Goal: Register for event/course

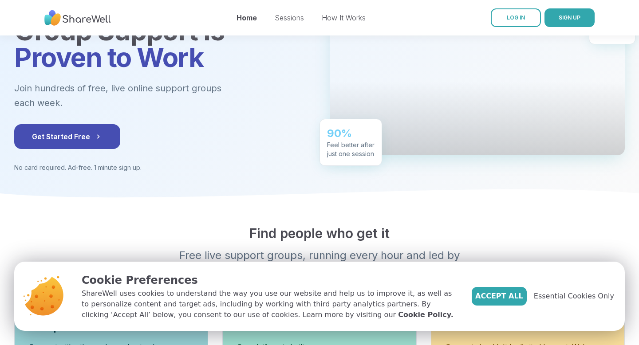
scroll to position [91, 0]
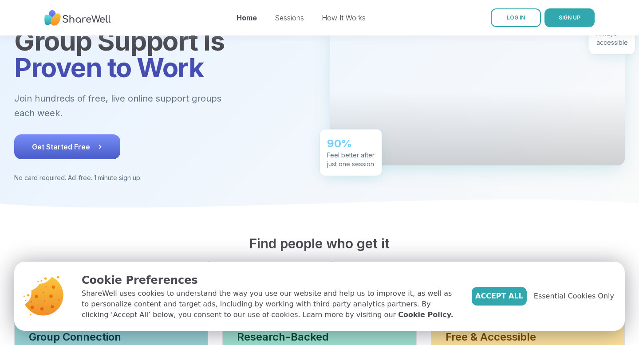
click at [99, 145] on icon at bounding box center [100, 147] width 3 height 4
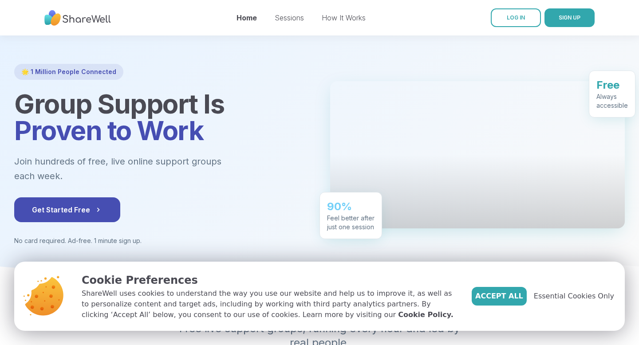
scroll to position [0, 0]
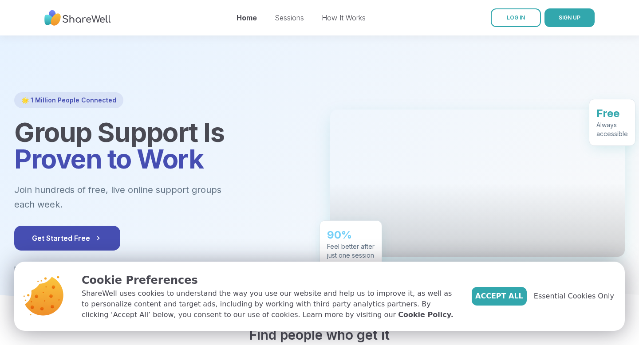
click at [294, 24] on div "Home Sessions How It Works" at bounding box center [300, 17] width 129 height 25
click at [293, 17] on link "Sessions" at bounding box center [289, 17] width 29 height 9
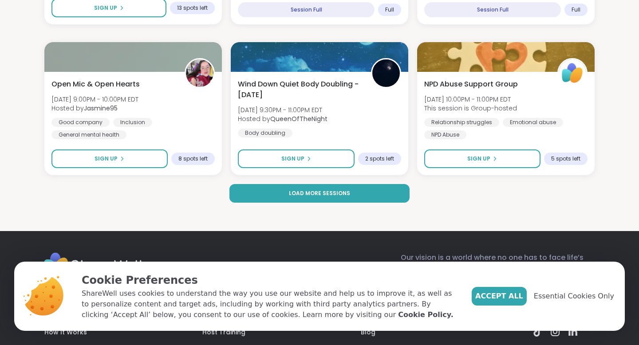
scroll to position [1748, 0]
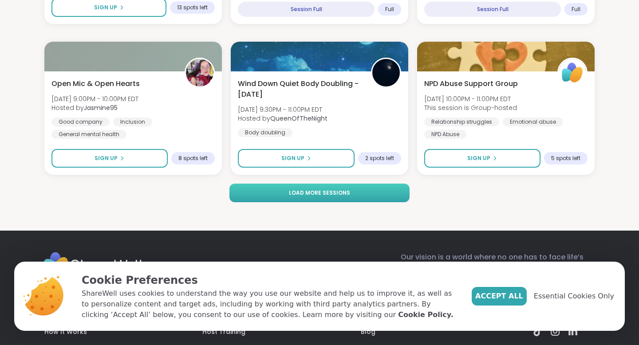
click at [364, 197] on button "Load more sessions" at bounding box center [319, 193] width 180 height 19
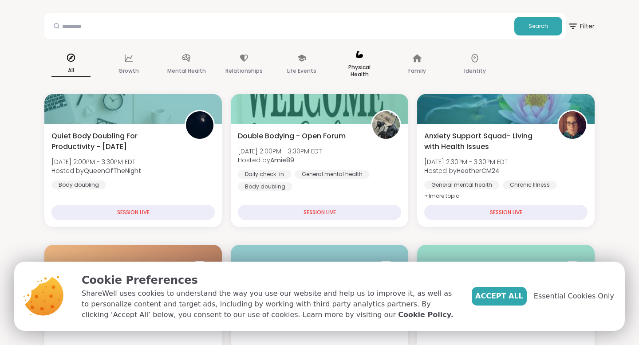
scroll to position [0, 0]
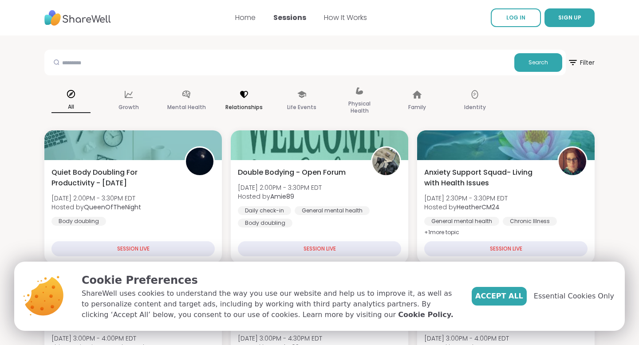
click at [247, 94] on icon at bounding box center [244, 94] width 8 height 7
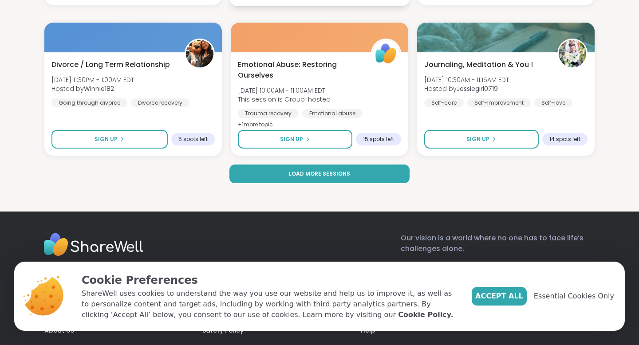
scroll to position [1788, 0]
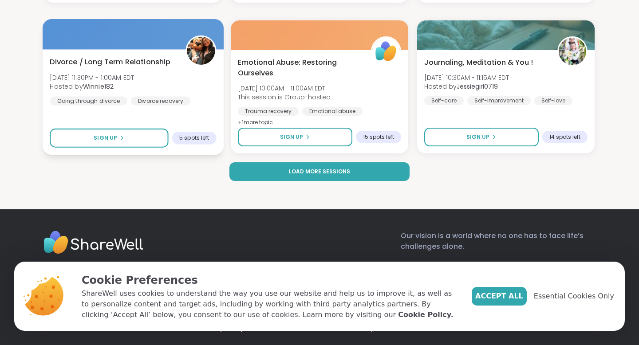
click at [204, 76] on div "Divorce / Long Term Relationship [DATE] 11:30PM - 1:00AM EDT Hosted by Winnie18…" at bounding box center [133, 81] width 166 height 49
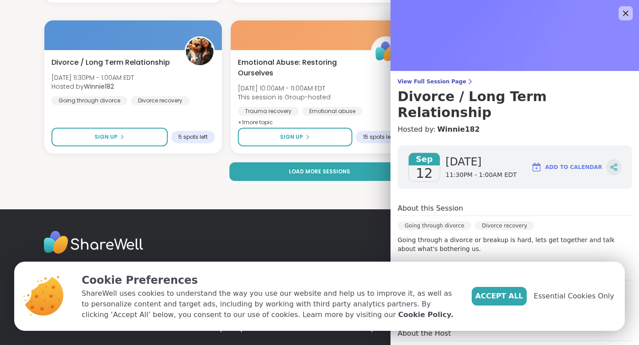
scroll to position [40, 0]
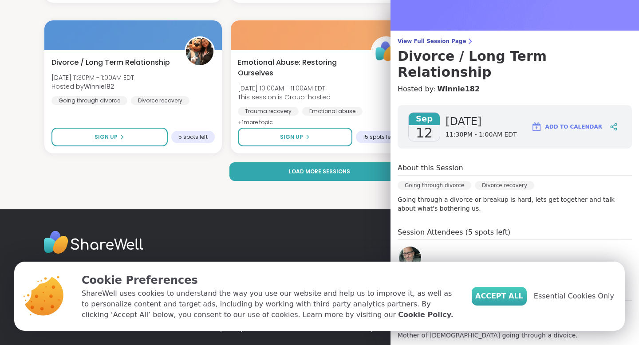
click at [523, 294] on span "Accept All" at bounding box center [499, 296] width 48 height 11
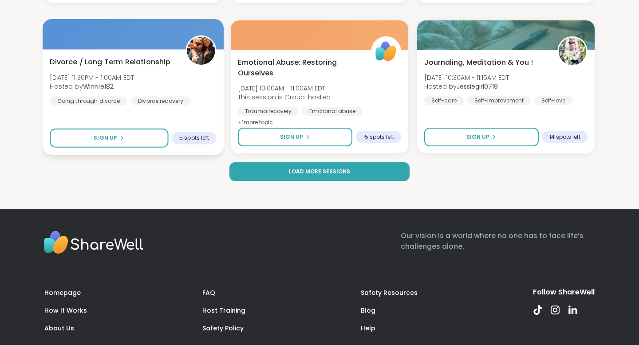
click at [195, 114] on div "Divorce / Long Term Relationship [DATE] 11:30PM - 1:00AM EDT Hosted by Winnie18…" at bounding box center [133, 102] width 181 height 106
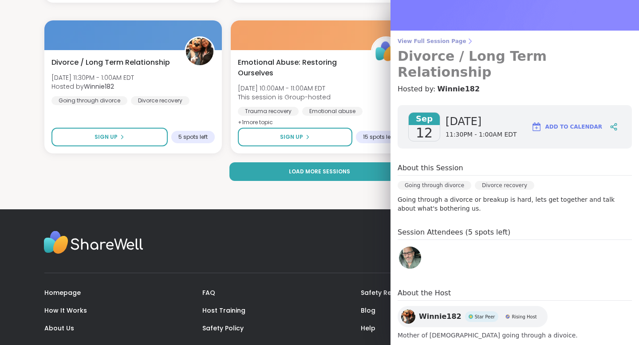
scroll to position [0, 0]
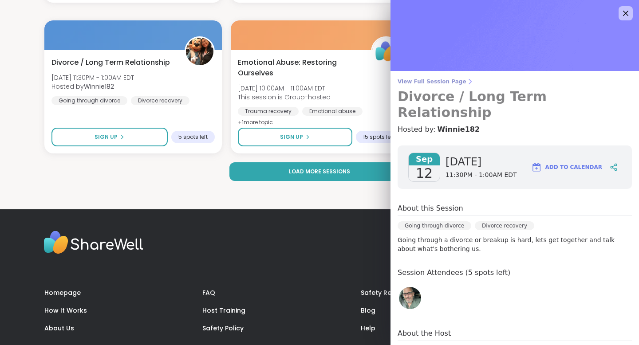
click at [434, 79] on span "View Full Session Page" at bounding box center [514, 81] width 234 height 7
